Goal: Information Seeking & Learning: Find specific fact

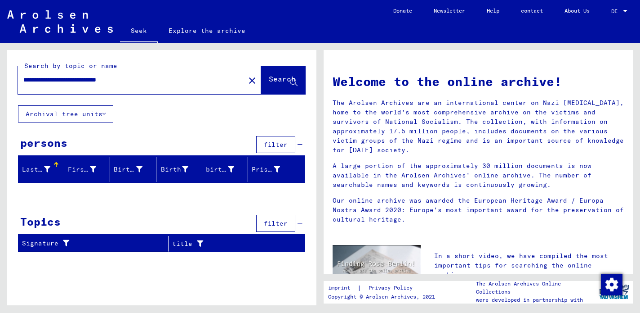
drag, startPoint x: 103, startPoint y: 80, endPoint x: 171, endPoint y: 83, distance: 68.4
click at [171, 83] on input "**********" at bounding box center [128, 79] width 211 height 9
type input "**********"
click at [275, 79] on font "Search" at bounding box center [282, 78] width 27 height 9
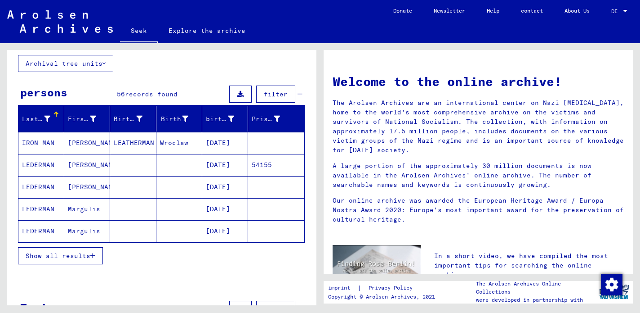
scroll to position [51, 0]
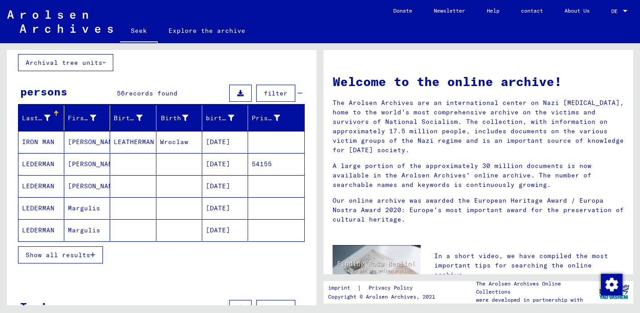
click at [76, 256] on font "Show all results" at bounding box center [58, 254] width 65 height 8
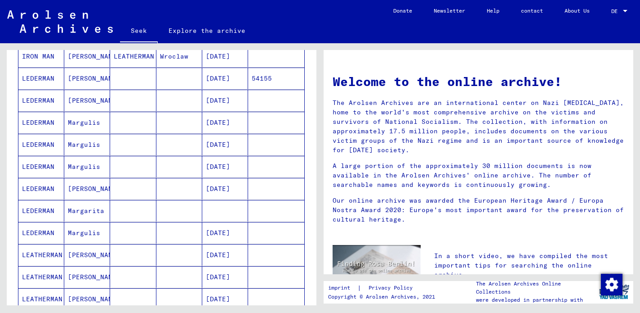
scroll to position [141, 0]
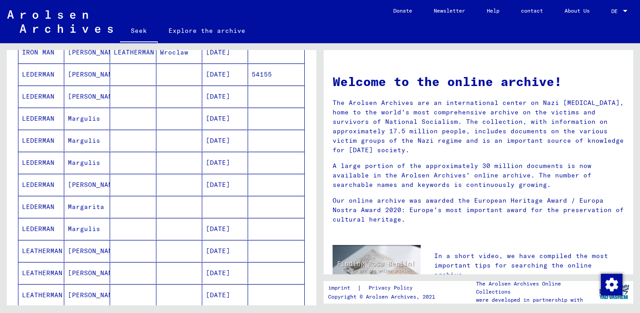
click at [41, 209] on font "LEDERMAN" at bounding box center [38, 206] width 32 height 8
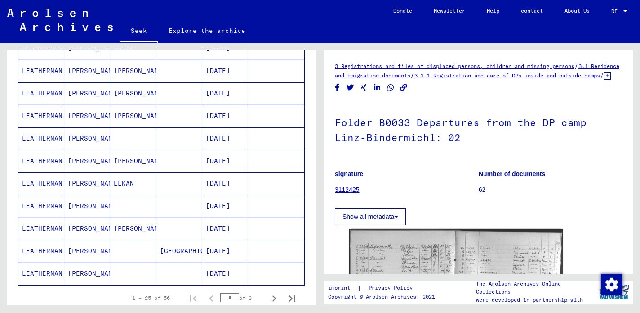
scroll to position [472, 0]
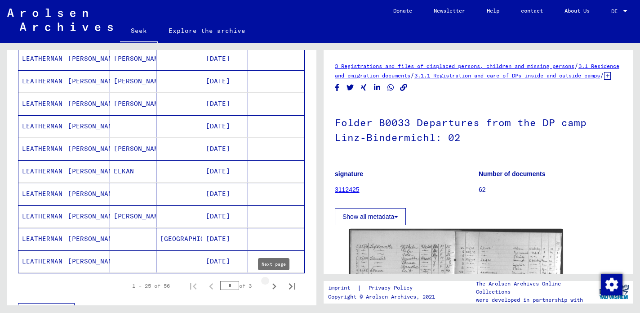
click at [273, 287] on icon "Next page" at bounding box center [275, 286] width 4 height 6
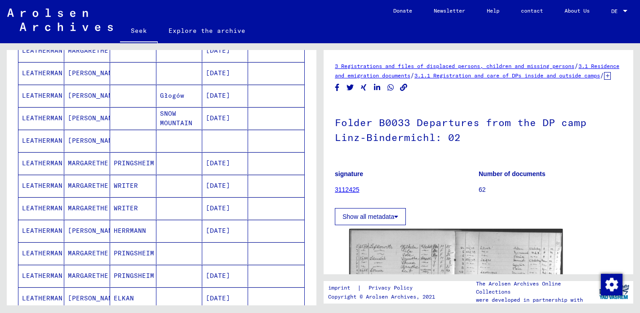
scroll to position [278, 0]
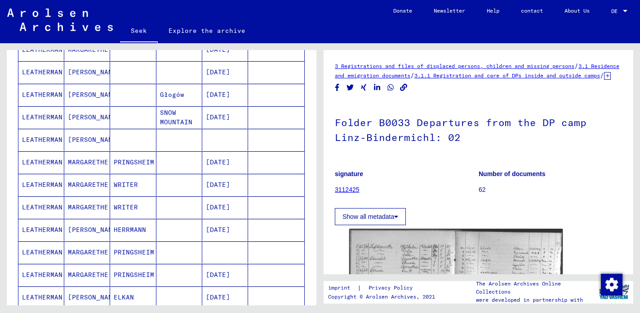
click at [88, 140] on font "[PERSON_NAME]" at bounding box center [94, 139] width 53 height 8
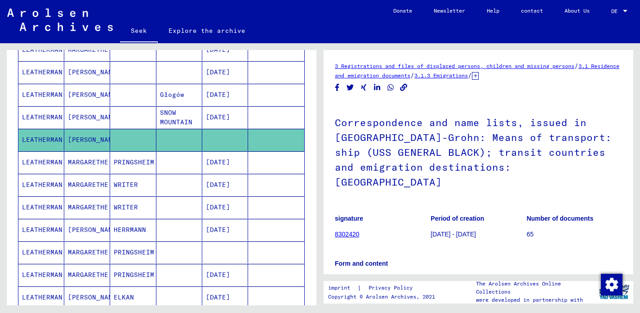
click at [85, 230] on font "[PERSON_NAME]" at bounding box center [94, 229] width 53 height 8
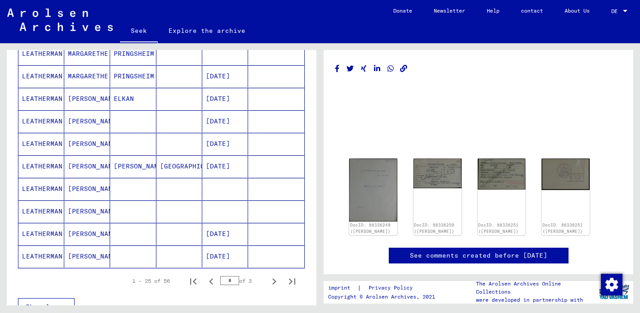
scroll to position [477, 0]
click at [441, 173] on img at bounding box center [437, 172] width 50 height 31
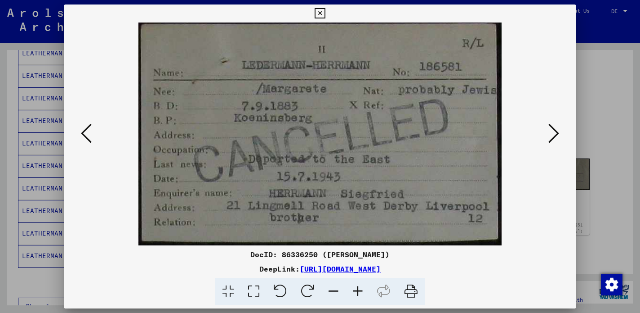
click at [549, 141] on icon at bounding box center [554, 133] width 11 height 22
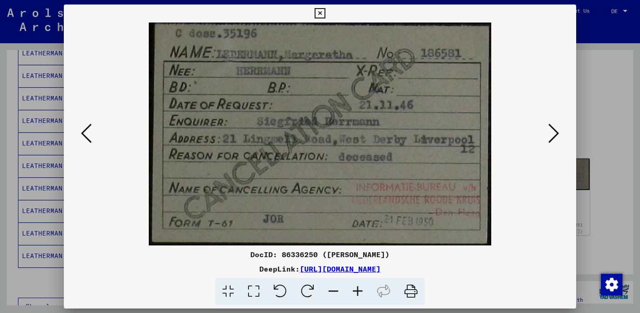
click at [556, 134] on icon at bounding box center [554, 133] width 11 height 22
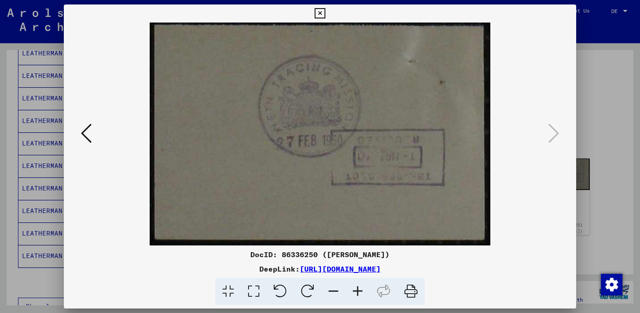
click at [89, 124] on icon at bounding box center [86, 133] width 11 height 22
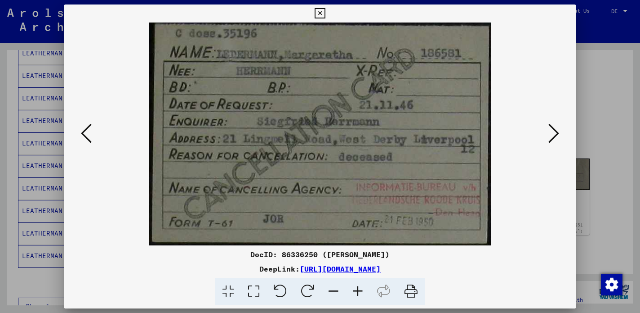
click at [89, 124] on icon at bounding box center [86, 133] width 11 height 22
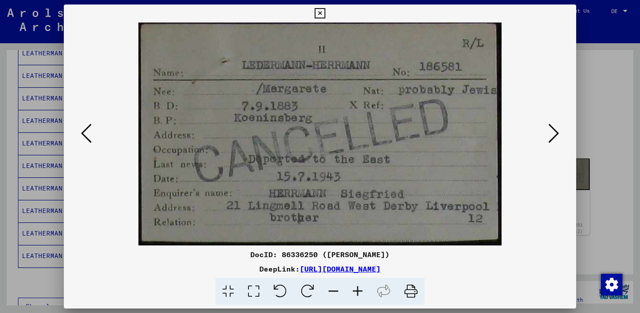
click at [89, 124] on icon at bounding box center [86, 133] width 11 height 22
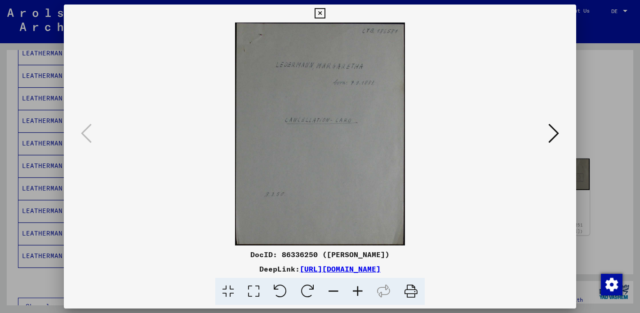
click at [556, 136] on icon at bounding box center [554, 133] width 11 height 22
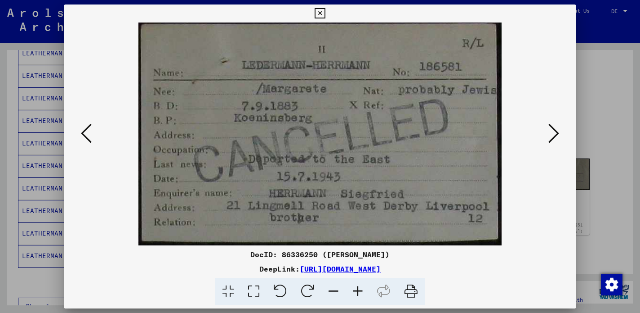
click at [53, 284] on div at bounding box center [320, 156] width 640 height 313
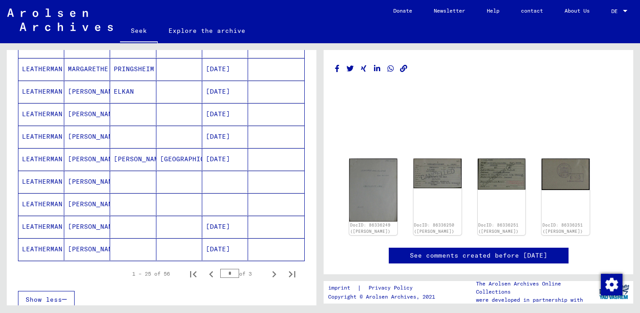
scroll to position [492, 0]
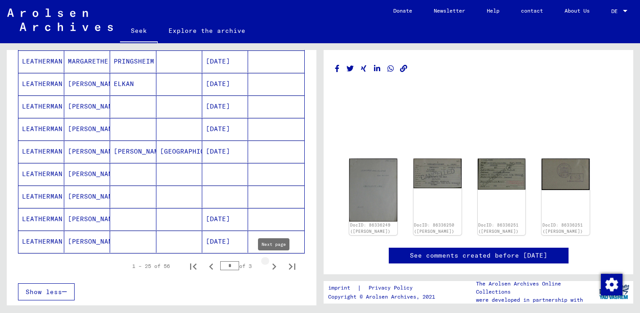
click at [276, 267] on icon "Next page" at bounding box center [274, 266] width 13 height 13
type input "*"
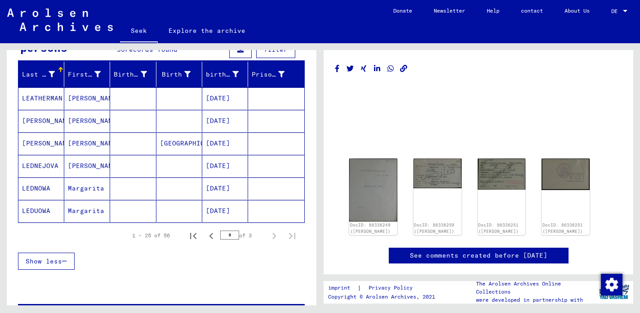
scroll to position [94, 0]
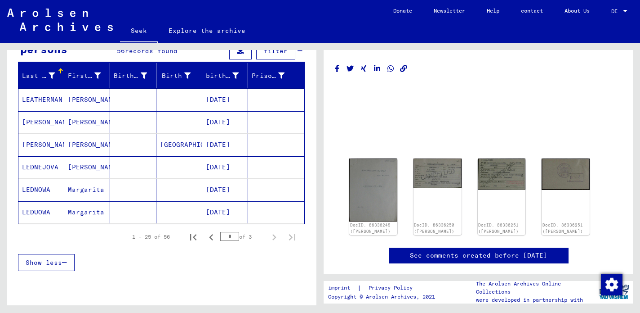
click at [42, 118] on font "[PERSON_NAME]" at bounding box center [48, 122] width 53 height 8
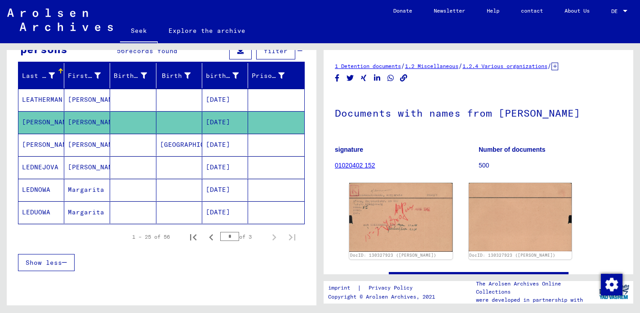
click at [51, 145] on font "[PERSON_NAME]" at bounding box center [48, 144] width 53 height 8
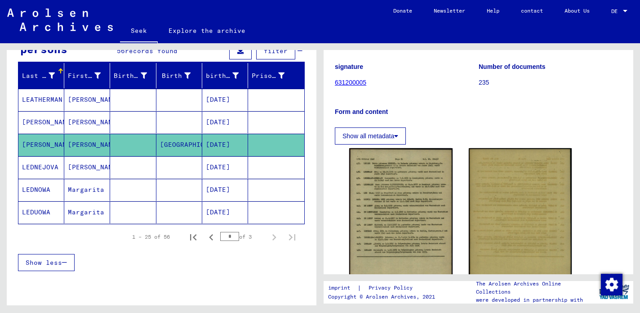
scroll to position [93, 0]
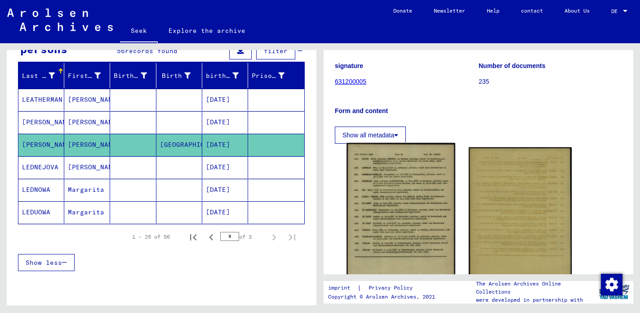
click at [405, 208] on img at bounding box center [401, 231] width 108 height 176
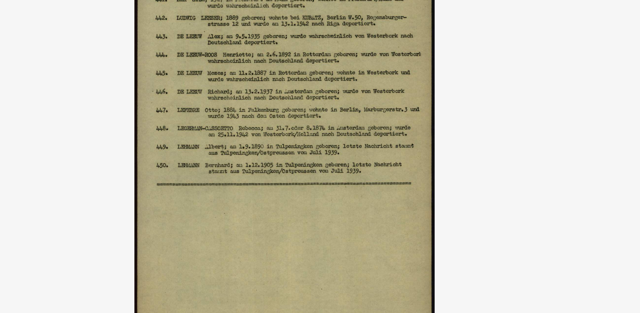
drag, startPoint x: 321, startPoint y: 139, endPoint x: 322, endPoint y: 182, distance: 43.2
click at [322, 182] on img at bounding box center [319, 133] width 451 height 223
drag, startPoint x: 310, startPoint y: 109, endPoint x: 309, endPoint y: 143, distance: 33.3
click at [309, 143] on img at bounding box center [319, 133] width 451 height 223
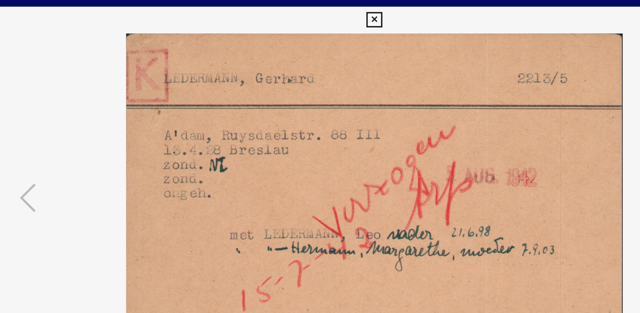
scroll to position [136, 0]
